Goal: Task Accomplishment & Management: Manage account settings

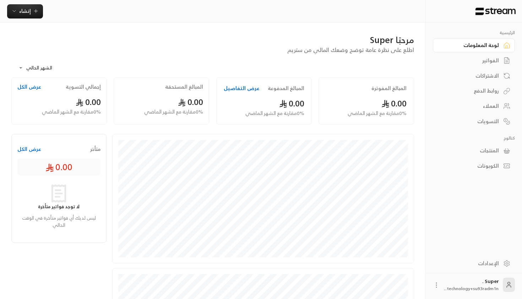
click at [473, 58] on div "الفواتير" at bounding box center [470, 60] width 57 height 7
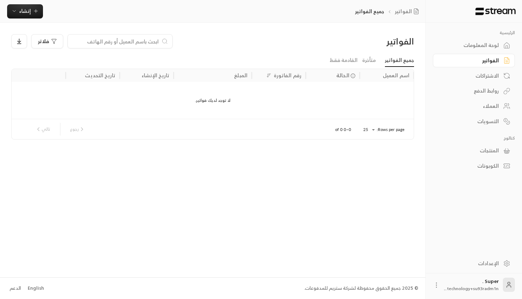
click at [475, 78] on div "الاشتراكات" at bounding box center [470, 75] width 57 height 7
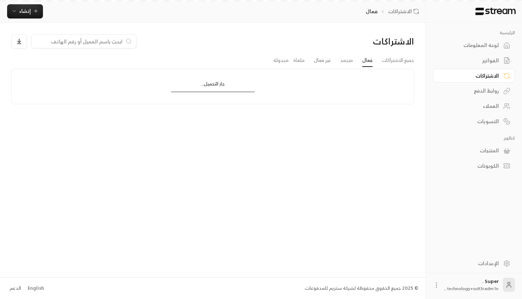
click at [475, 87] on div "روابط الدفع" at bounding box center [470, 90] width 57 height 7
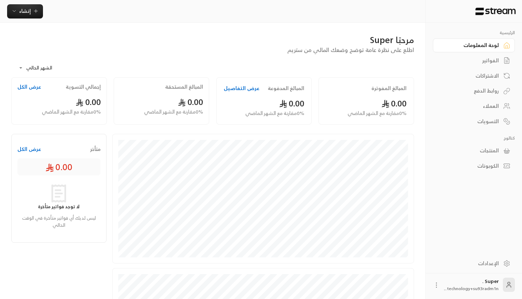
click at [441, 286] on div "Super . technology+su93radm1n..." at bounding box center [474, 284] width 82 height 23
click at [438, 284] on icon at bounding box center [436, 284] width 7 height 7
click at [430, 284] on li "تسجيل الخروج" at bounding box center [420, 284] width 39 height 11
